Goal: Find specific page/section: Find specific page/section

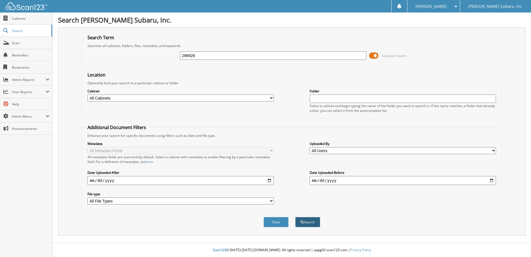
type input "286928"
click at [315, 222] on button "Search" at bounding box center [307, 222] width 25 height 10
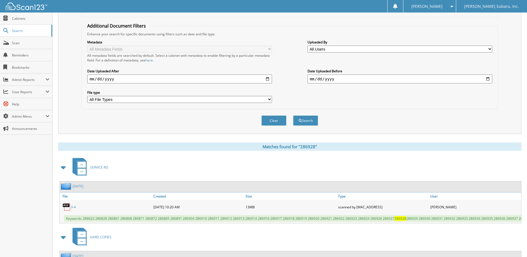
scroll to position [111, 0]
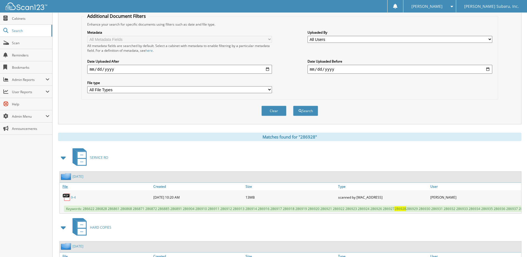
click at [68, 186] on link "File" at bounding box center [106, 185] width 92 height 7
click at [66, 187] on link "File" at bounding box center [106, 185] width 92 height 7
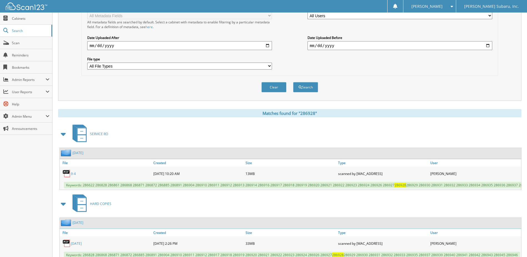
scroll to position [159, 0]
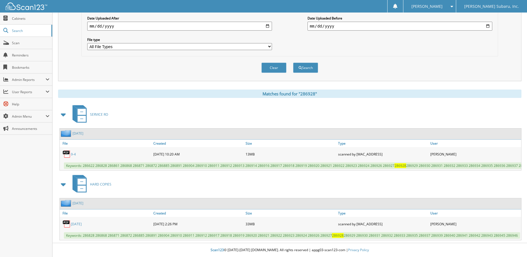
click at [67, 150] on img at bounding box center [66, 154] width 8 height 8
click at [67, 139] on link "File" at bounding box center [106, 142] width 92 height 7
click at [81, 181] on icon at bounding box center [81, 181] width 3 height 0
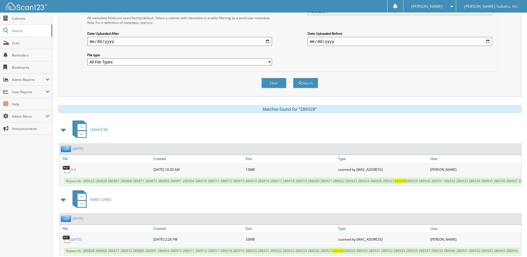
scroll to position [159, 0]
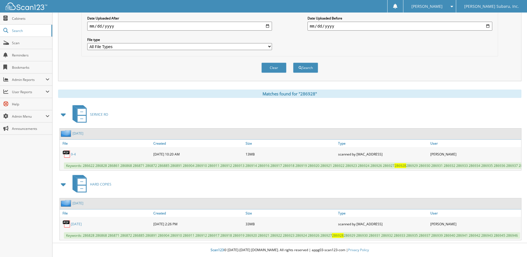
click at [76, 223] on link "09-04-25" at bounding box center [76, 223] width 11 height 5
